Goal: Information Seeking & Learning: Learn about a topic

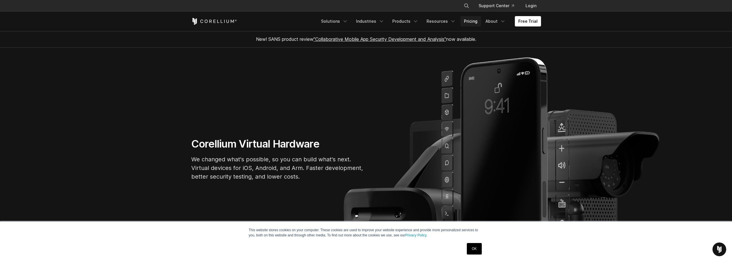
click at [474, 22] on link "Pricing" at bounding box center [471, 21] width 20 height 10
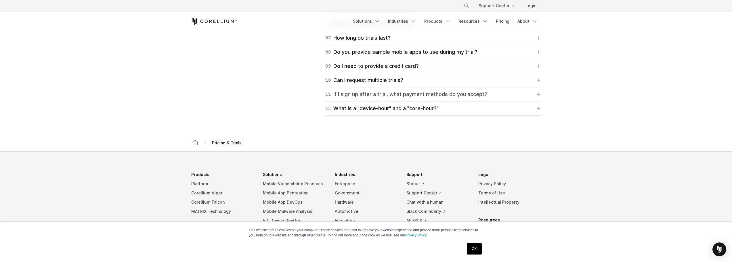
scroll to position [920, 0]
click at [444, 110] on link "12 What is a "device-hour" and a "core-hour?"" at bounding box center [432, 108] width 215 height 8
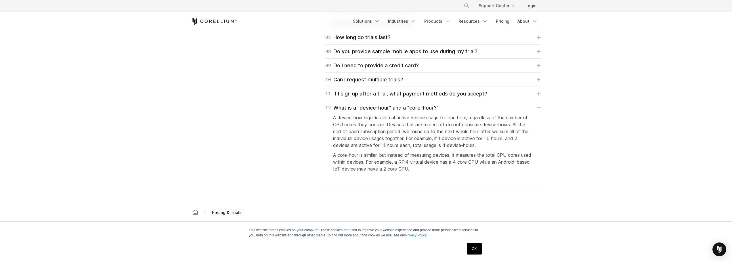
drag, startPoint x: 523, startPoint y: 106, endPoint x: 288, endPoint y: 116, distance: 235.2
click at [288, 116] on div "Trial FAQ More information to assist you in your trial experience. 01 What does…" at bounding box center [366, 66] width 361 height 240
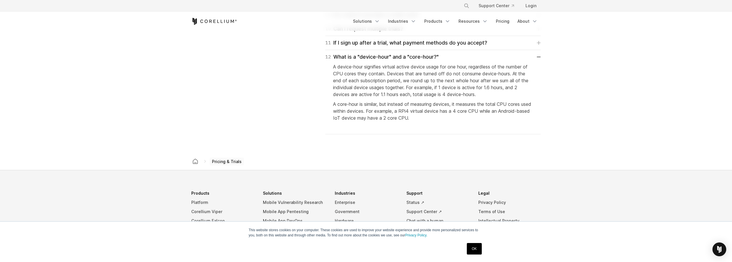
scroll to position [897, 0]
